Goal: Transaction & Acquisition: Purchase product/service

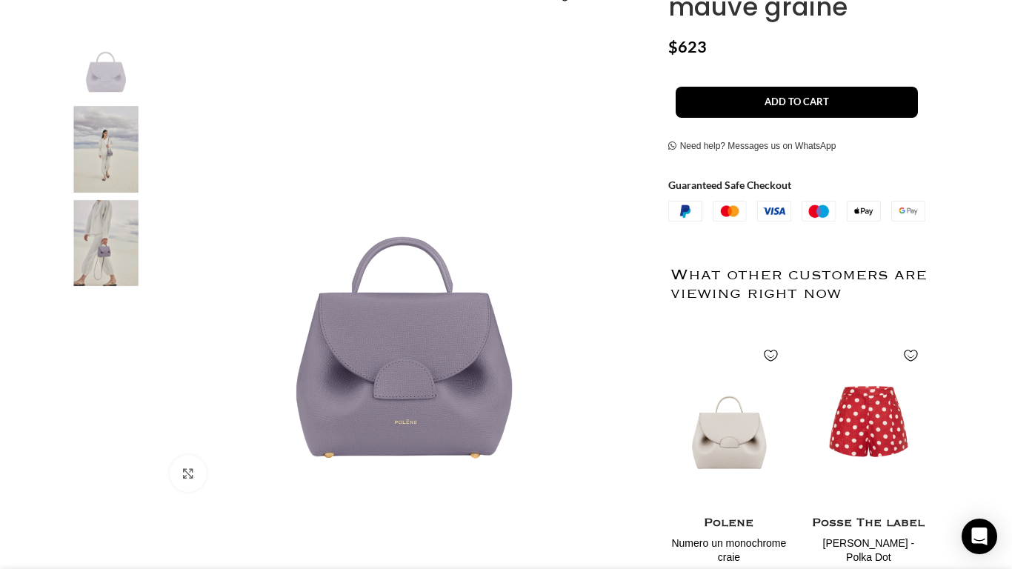
click at [791, 431] on div "Quick view Wishlist Wishlist Polene Numero un monochrome craie $760.00" at bounding box center [799, 471] width 257 height 276
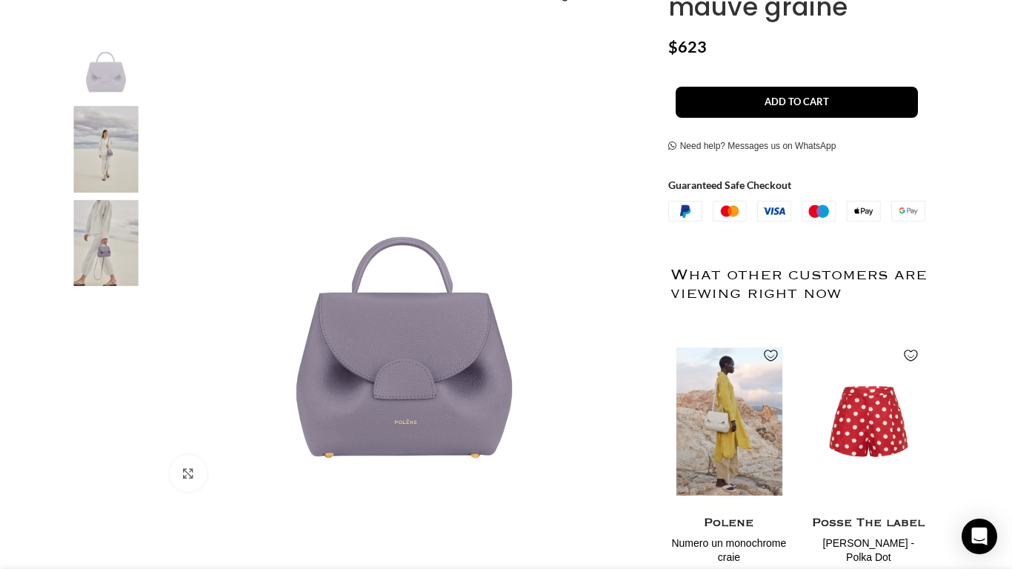
click at [744, 437] on img "1 / 2" at bounding box center [728, 421] width 121 height 183
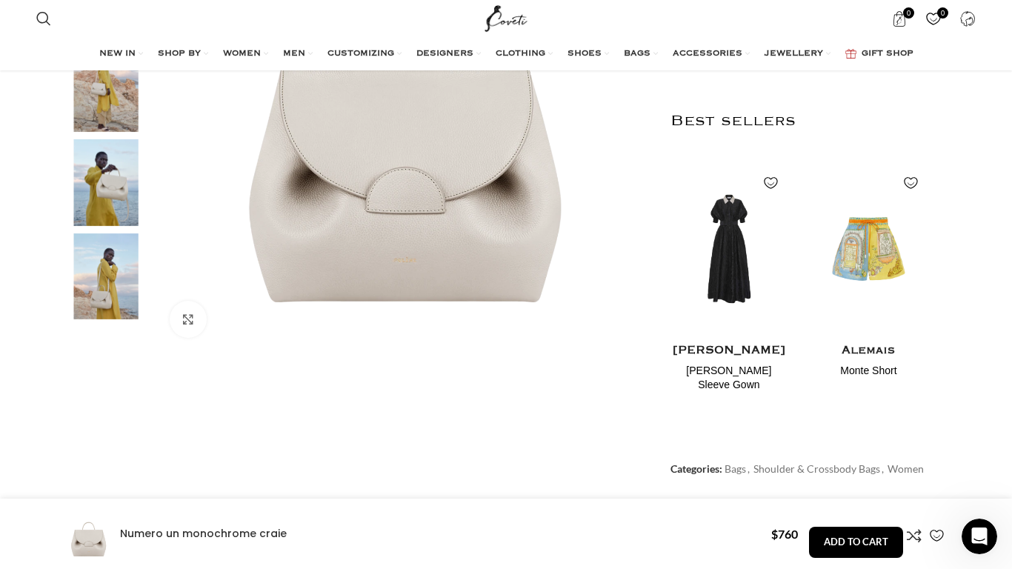
scroll to position [0, 624]
